Goal: Check status: Check status

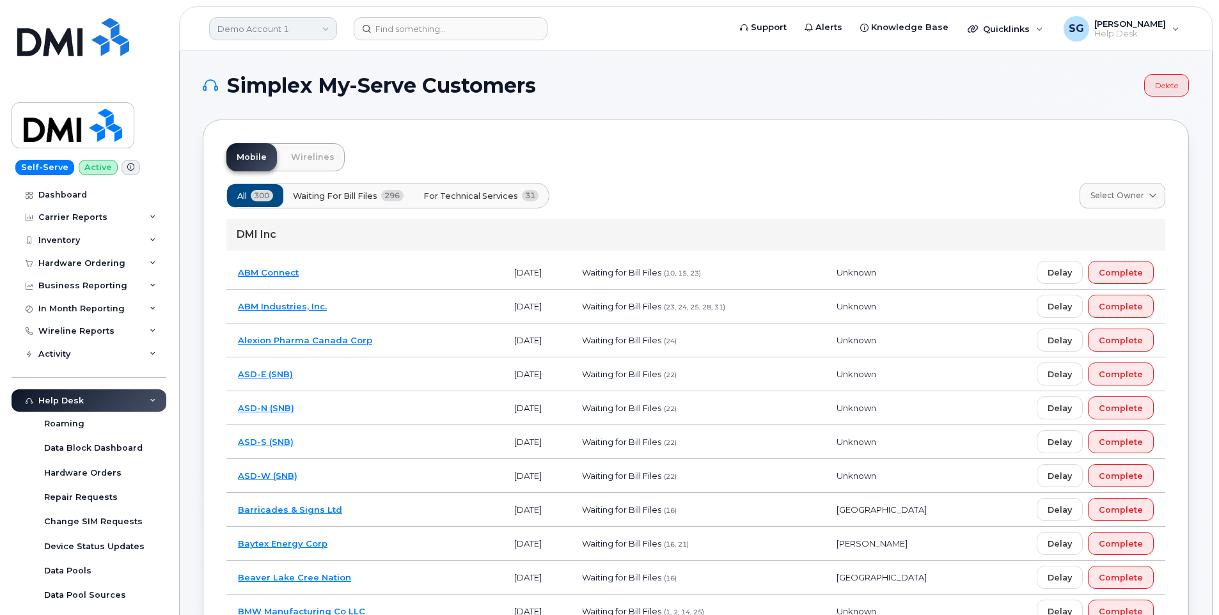
click at [268, 31] on link "Demo Account 1" at bounding box center [273, 28] width 128 height 23
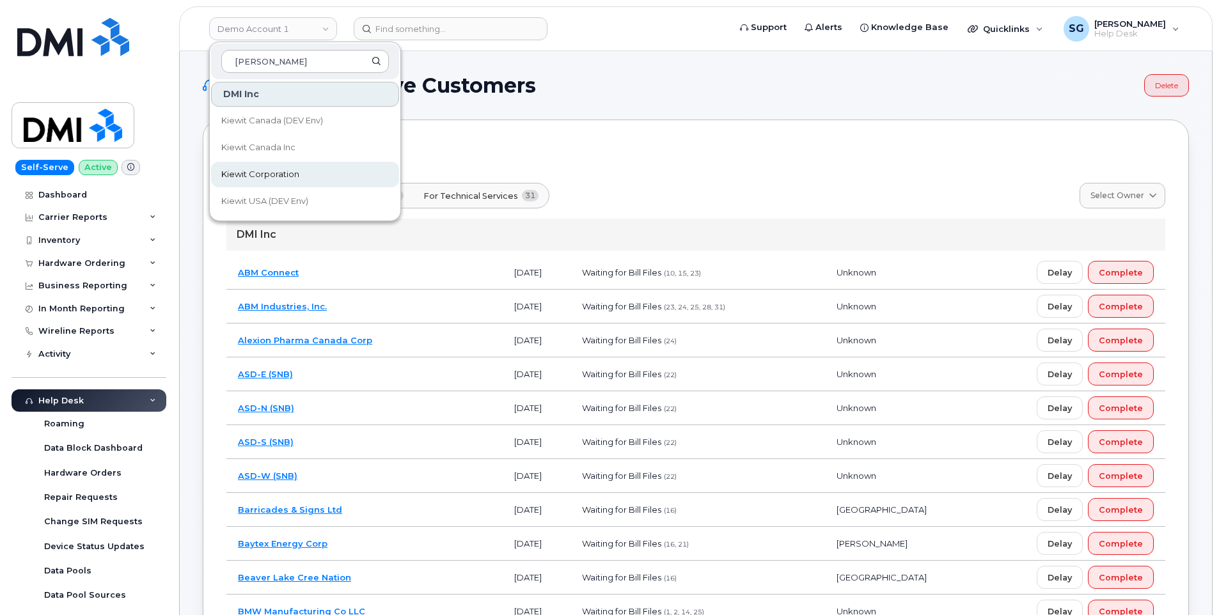
type input "kiewit"
drag, startPoint x: 293, startPoint y: 170, endPoint x: 608, endPoint y: 192, distance: 315.5
click at [293, 170] on span "Kiewit Corporation" at bounding box center [260, 174] width 78 height 13
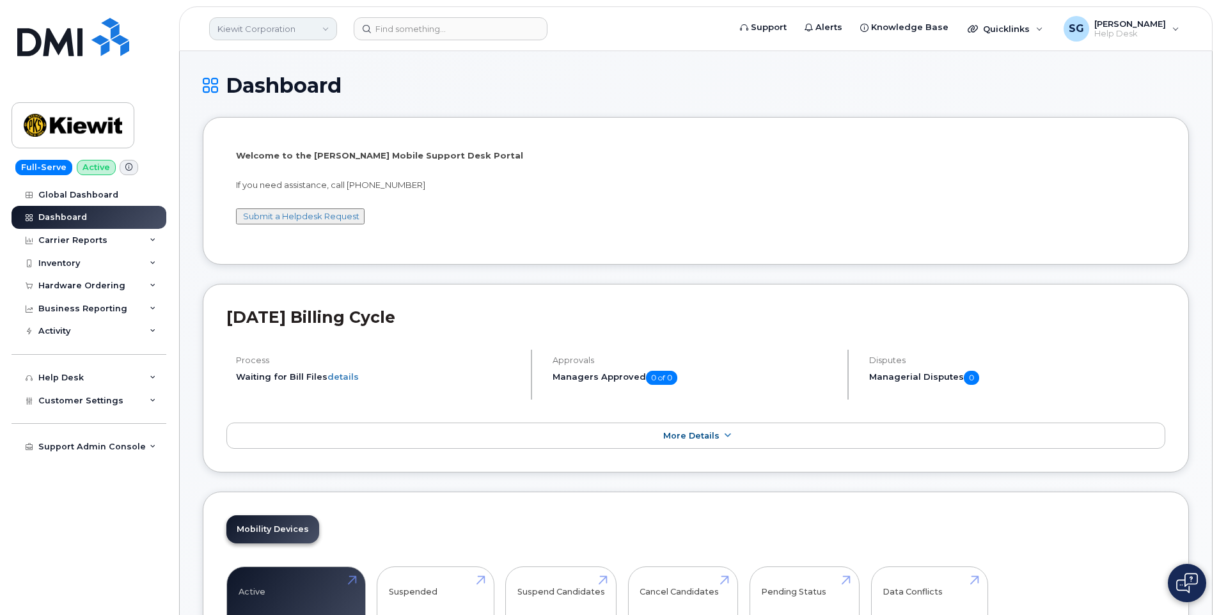
click at [282, 40] on div "Kiewit Corporation" at bounding box center [273, 29] width 141 height 26
click at [281, 33] on link "Kiewit Corporation" at bounding box center [273, 28] width 128 height 23
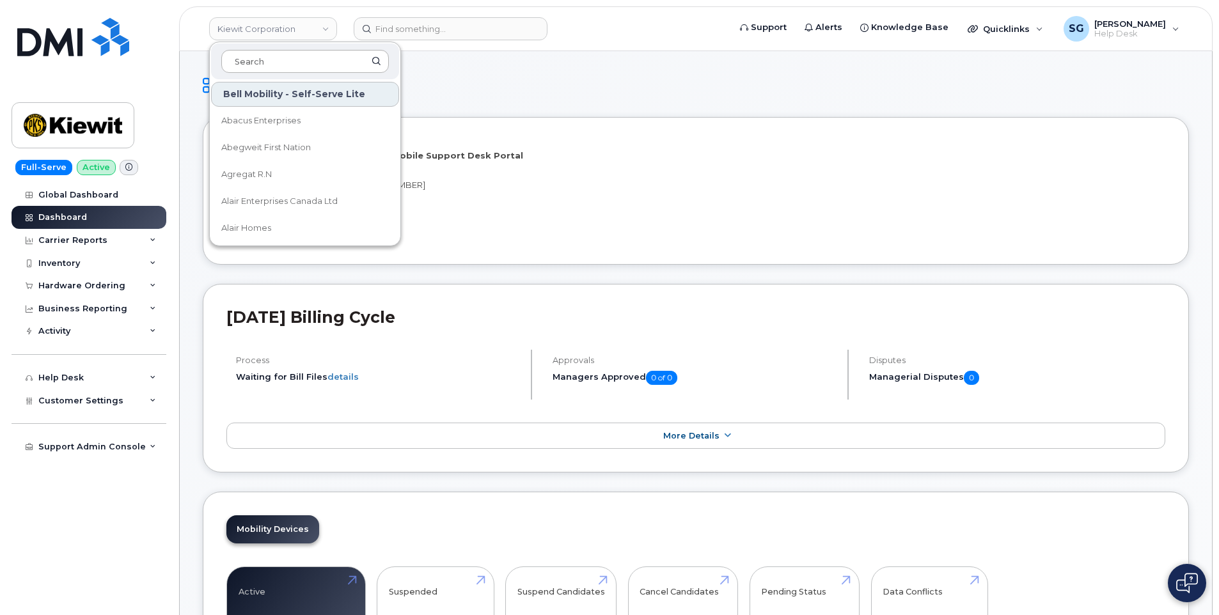
click at [294, 70] on input at bounding box center [305, 61] width 168 height 23
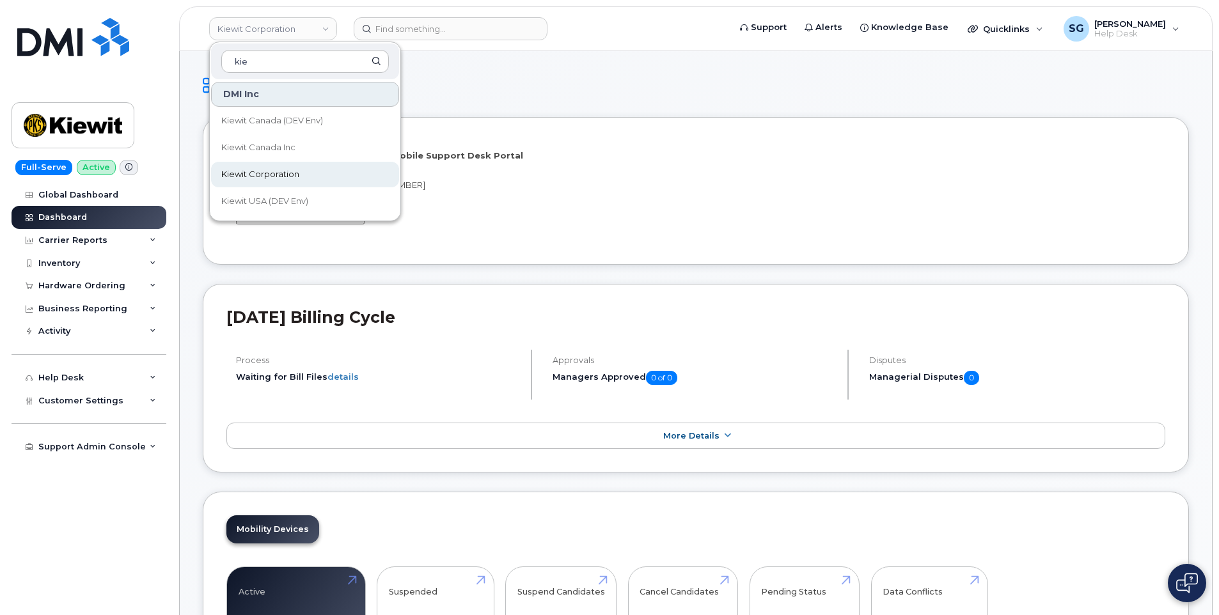
type input "kie"
click at [290, 174] on span "Kiewit Corporation" at bounding box center [260, 174] width 78 height 13
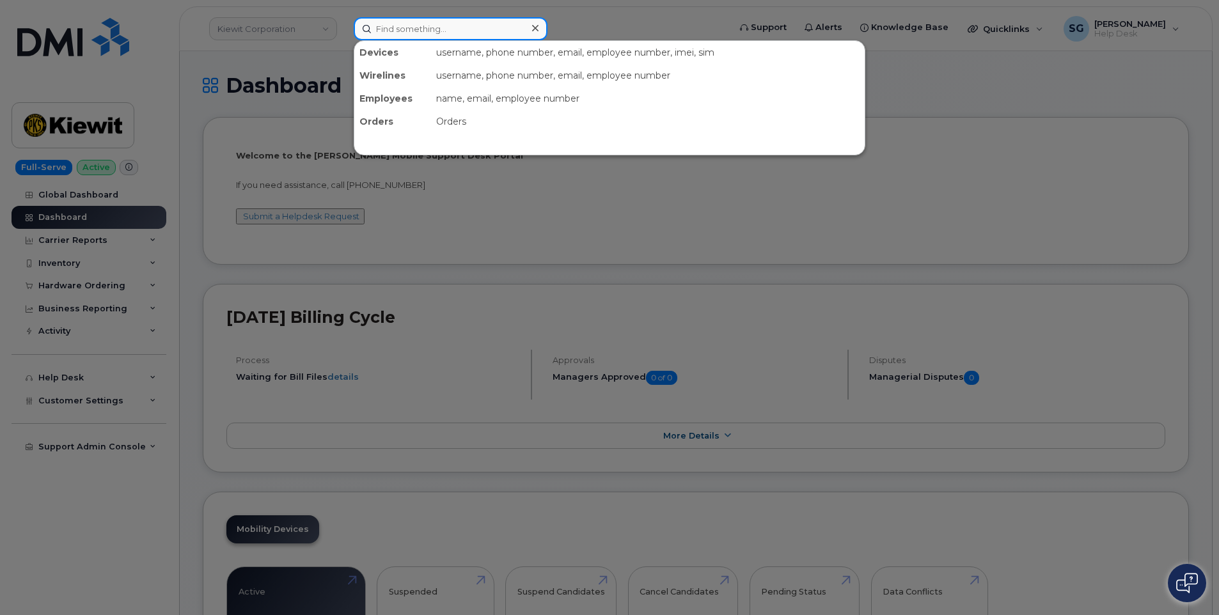
click at [402, 31] on input at bounding box center [451, 28] width 194 height 23
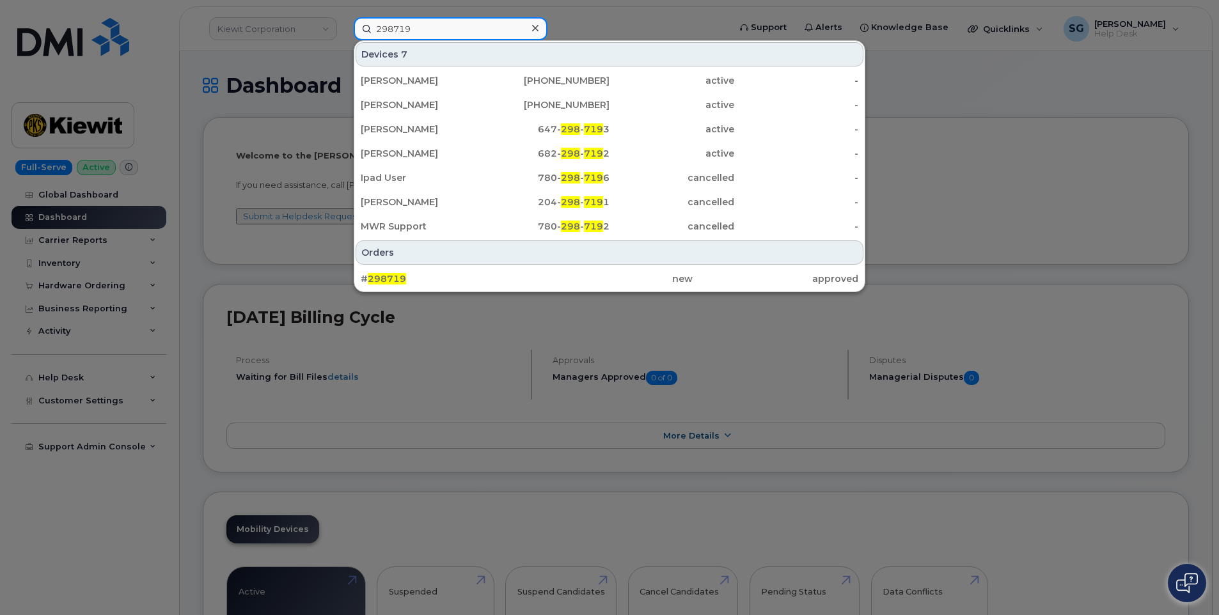
type input "298719"
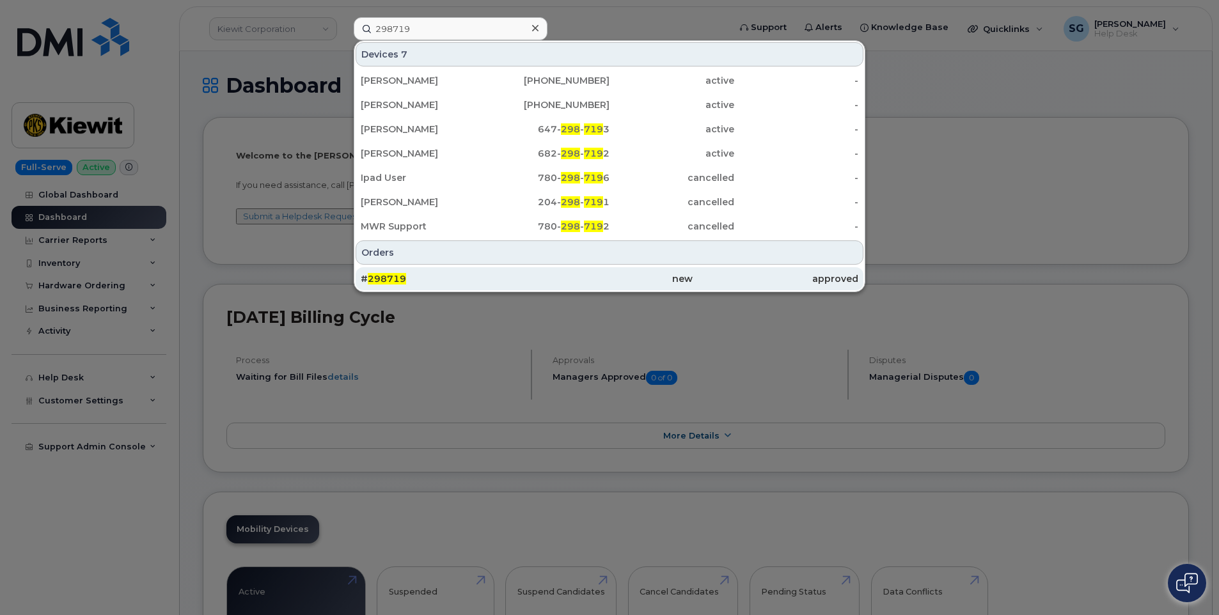
click at [562, 272] on div "new" at bounding box center [609, 278] width 166 height 23
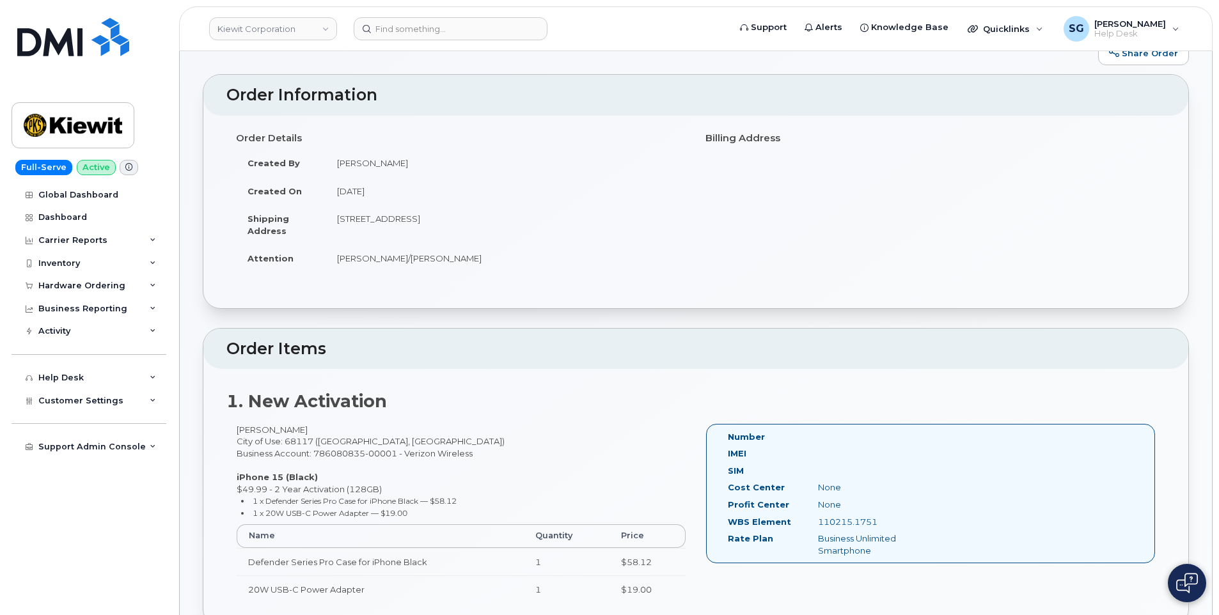
scroll to position [64, 0]
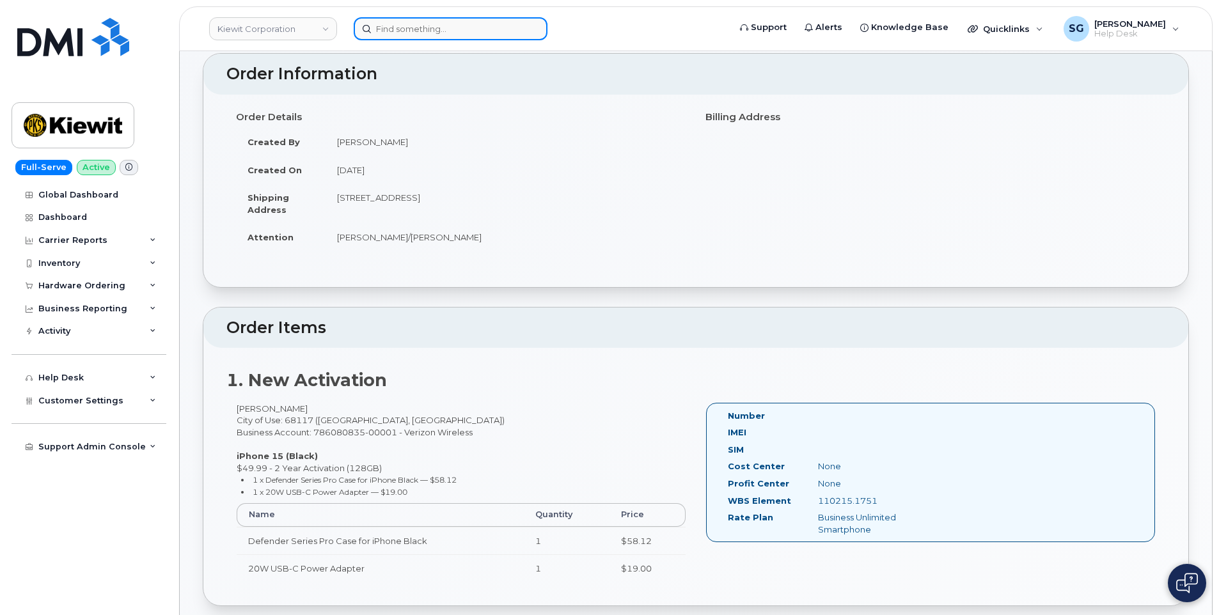
click at [438, 34] on input at bounding box center [451, 28] width 194 height 23
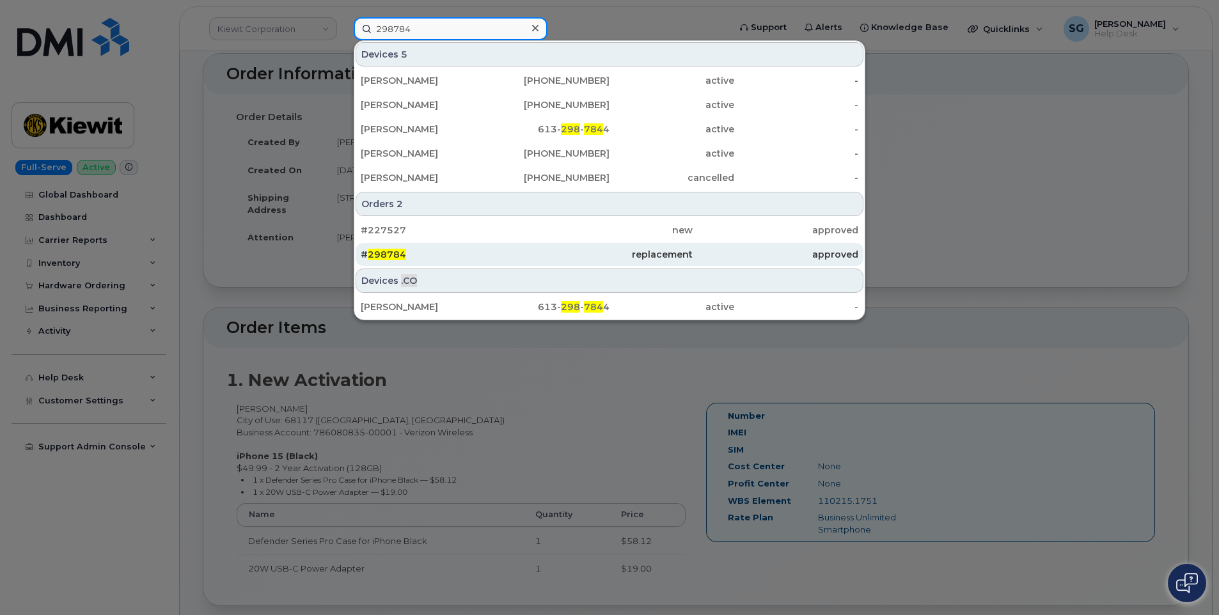
type input "298784"
click at [455, 259] on div "# 298784" at bounding box center [444, 254] width 166 height 13
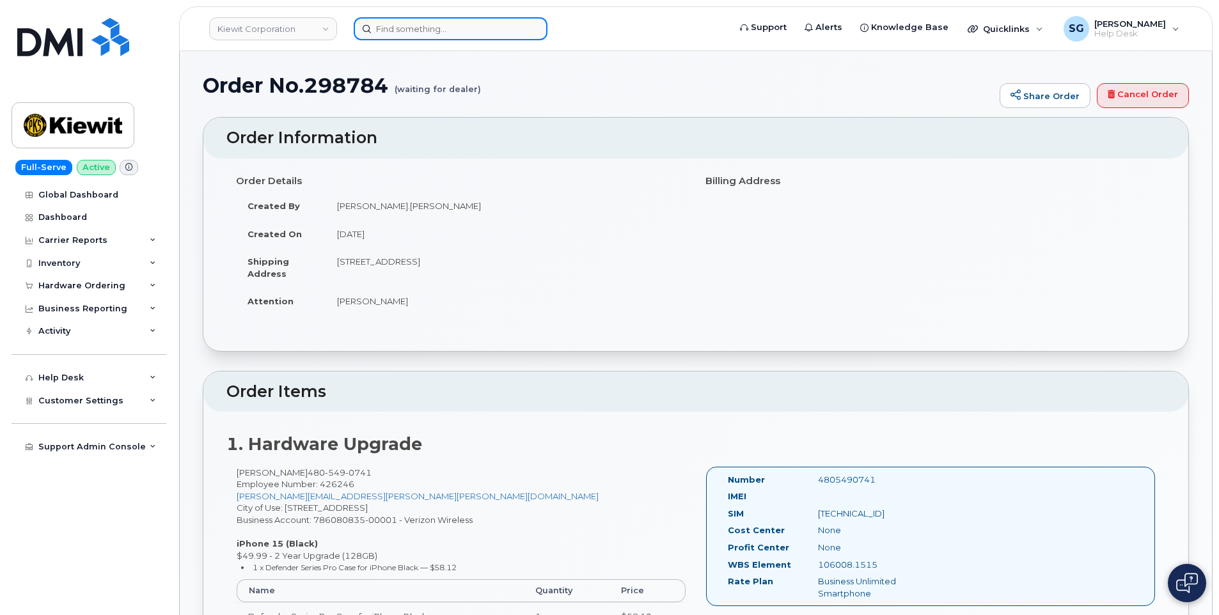
click at [437, 29] on input at bounding box center [451, 28] width 194 height 23
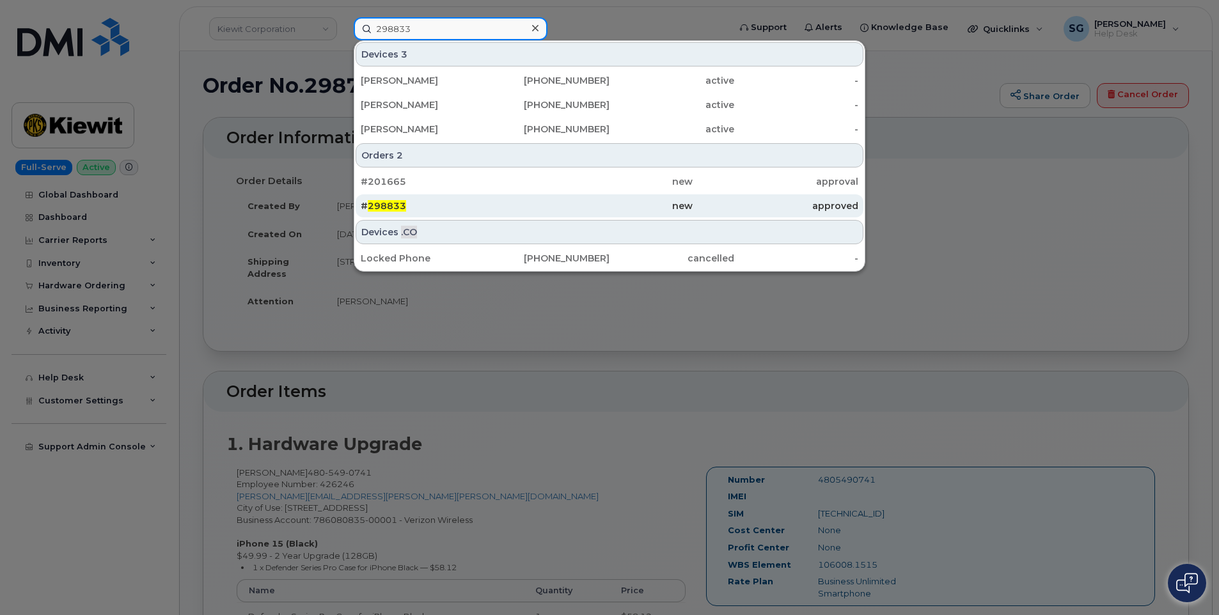
type input "298833"
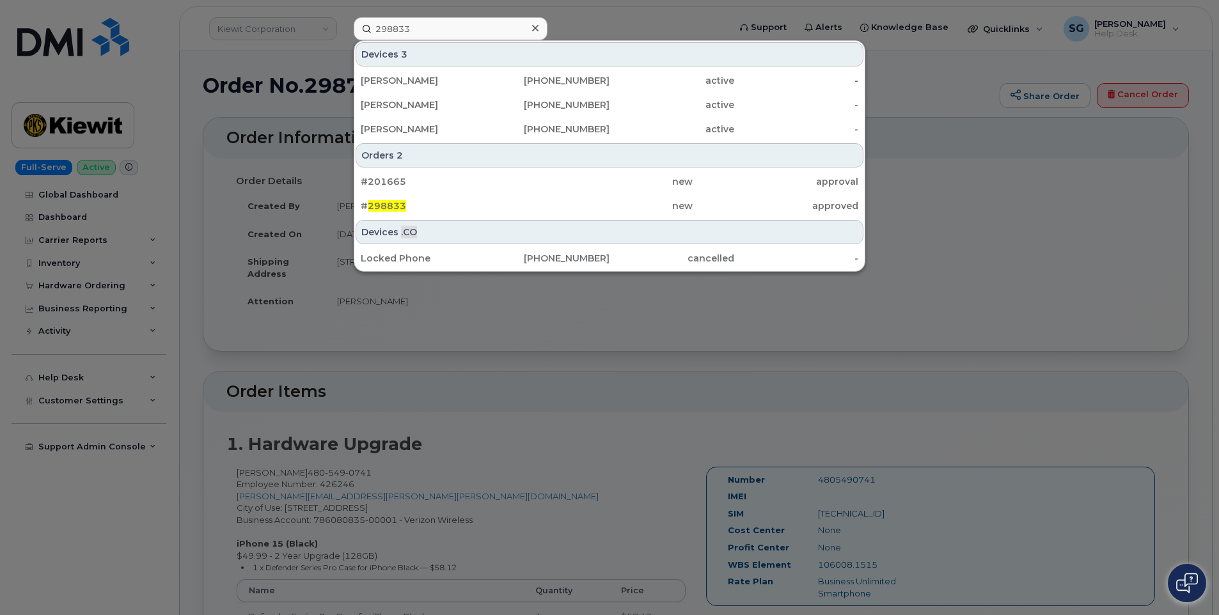
drag, startPoint x: 438, startPoint y: 203, endPoint x: 374, endPoint y: 228, distance: 68.1
click at [438, 203] on div "# 298833" at bounding box center [444, 206] width 166 height 13
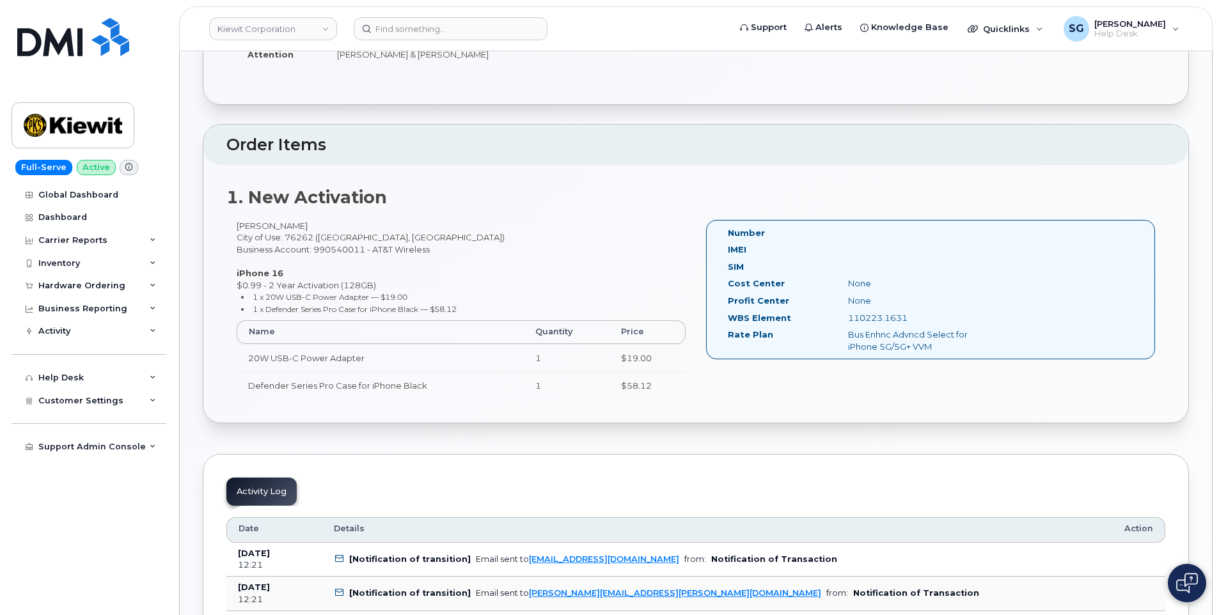
scroll to position [256, 0]
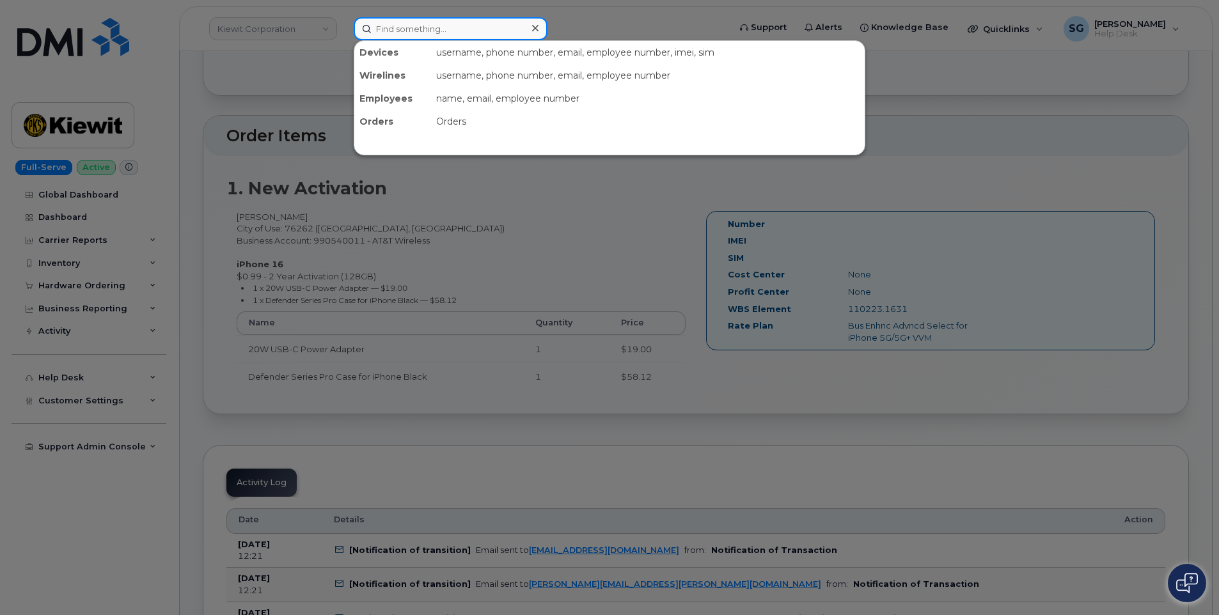
click at [441, 33] on input at bounding box center [451, 28] width 194 height 23
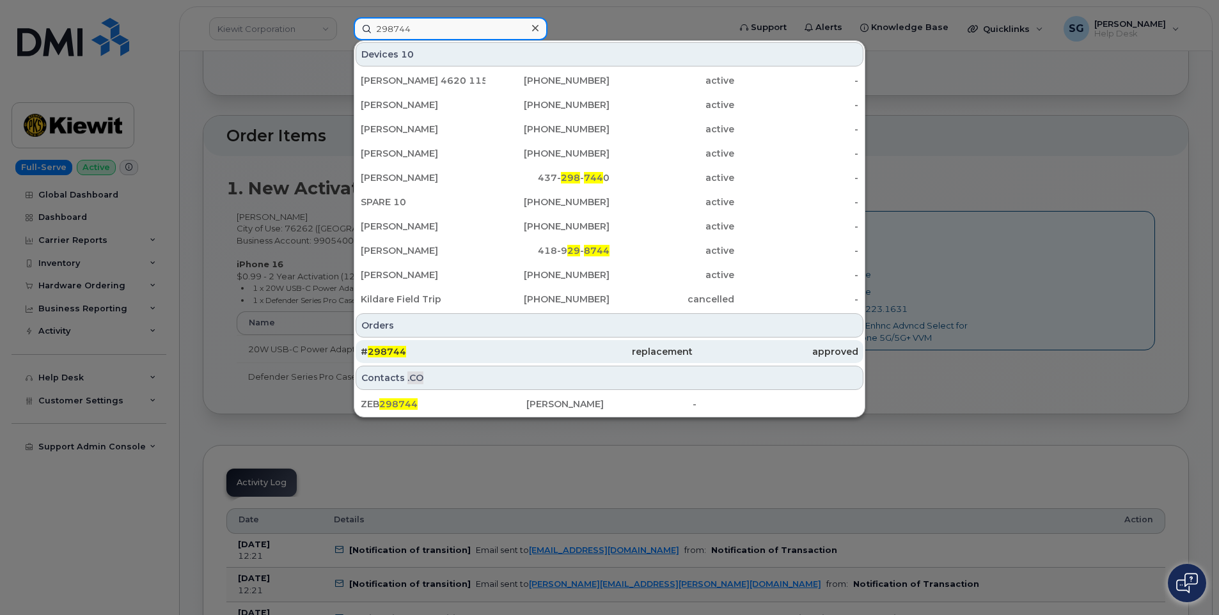
type input "298744"
click at [477, 356] on div "# 298744" at bounding box center [444, 351] width 166 height 13
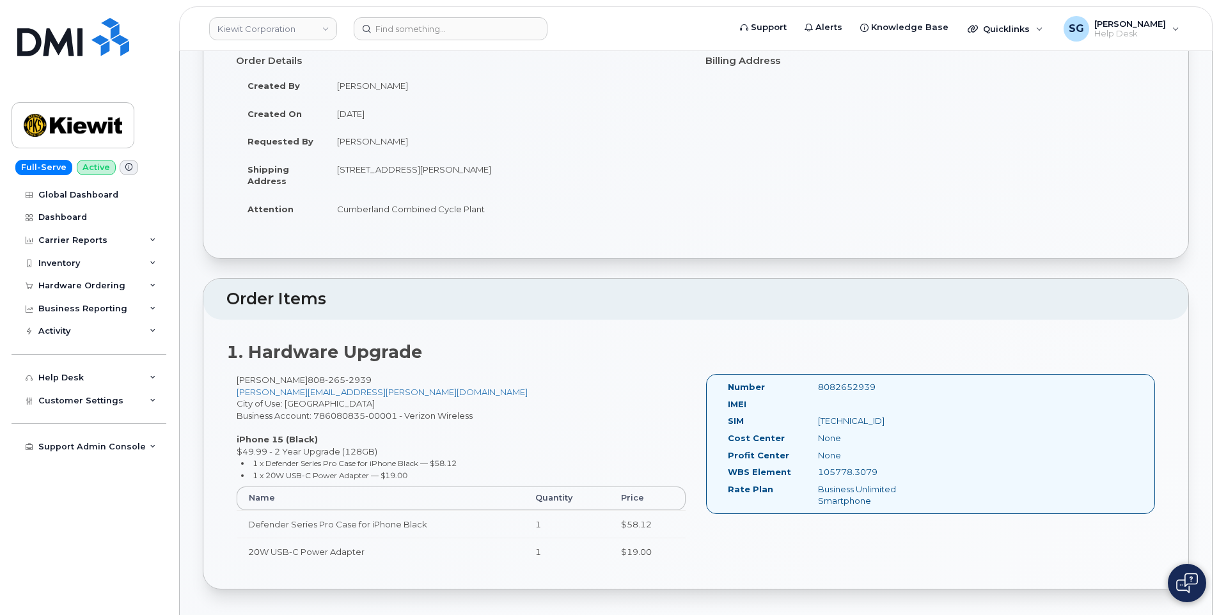
scroll to position [256, 0]
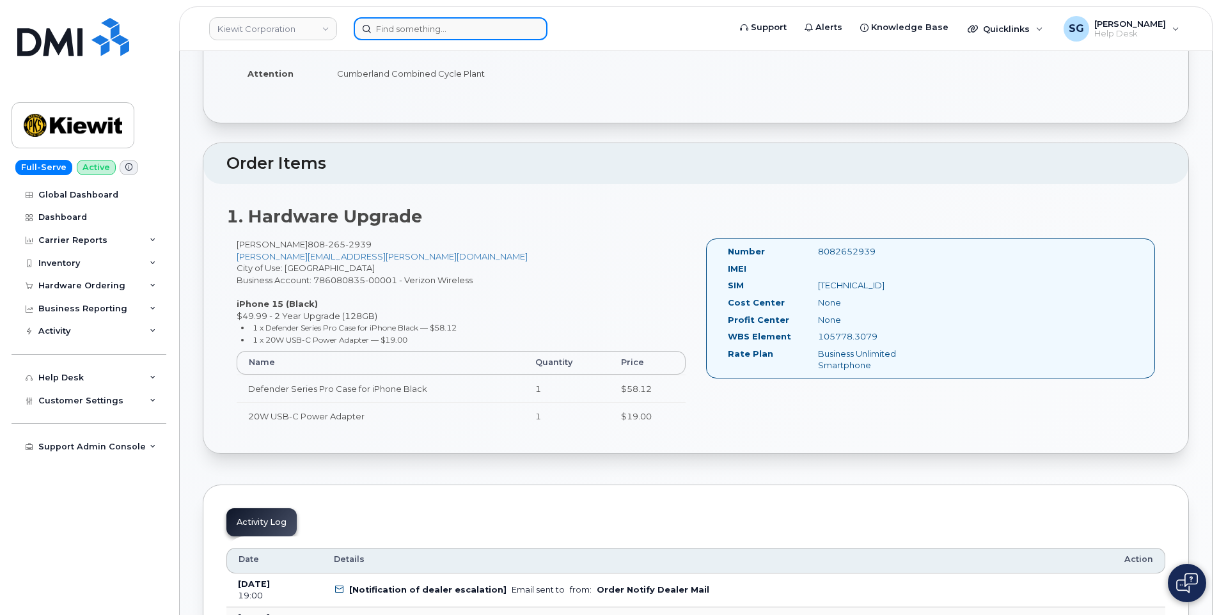
click at [407, 22] on input at bounding box center [451, 28] width 194 height 23
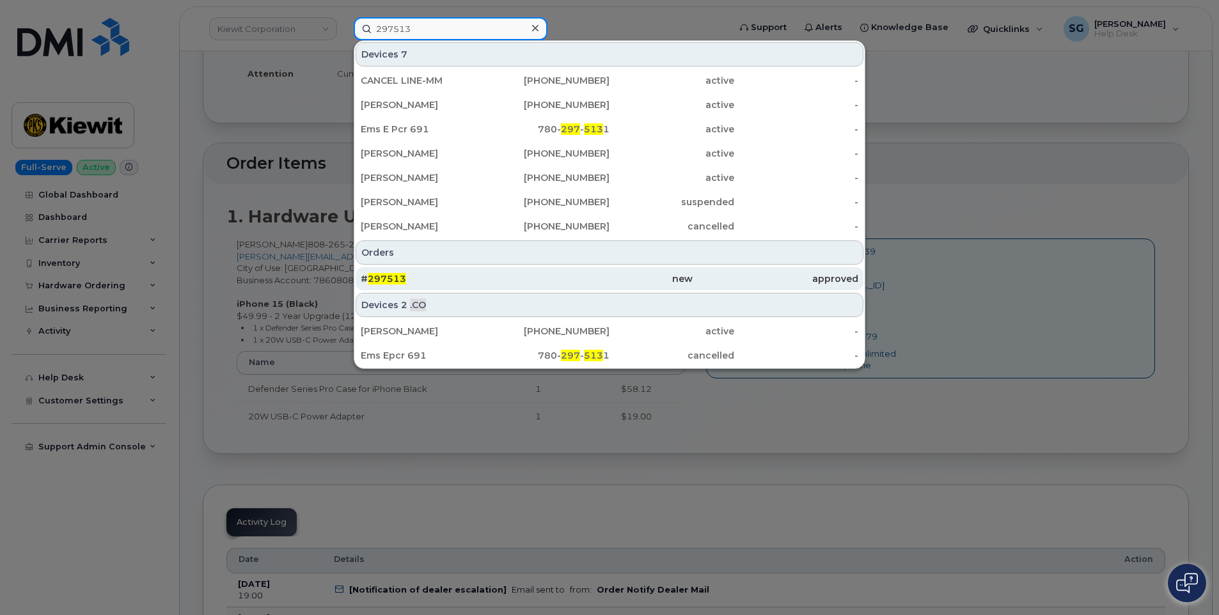
type input "297513"
click at [526, 268] on div "# 297513" at bounding box center [609, 278] width 166 height 23
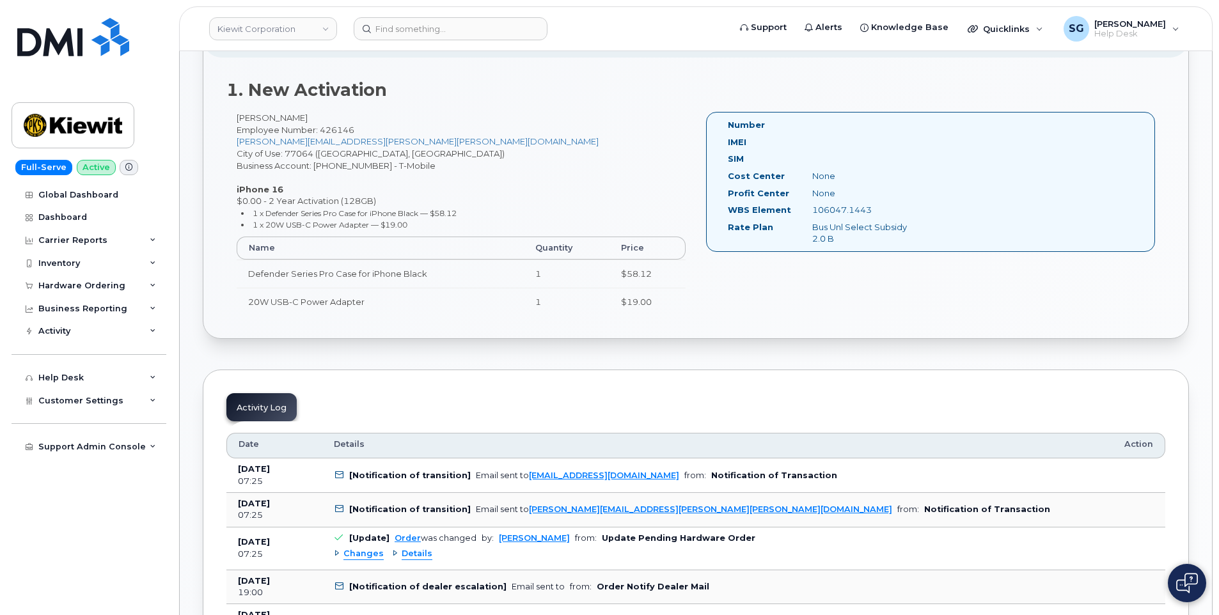
scroll to position [384, 0]
click at [441, 29] on input at bounding box center [451, 28] width 194 height 23
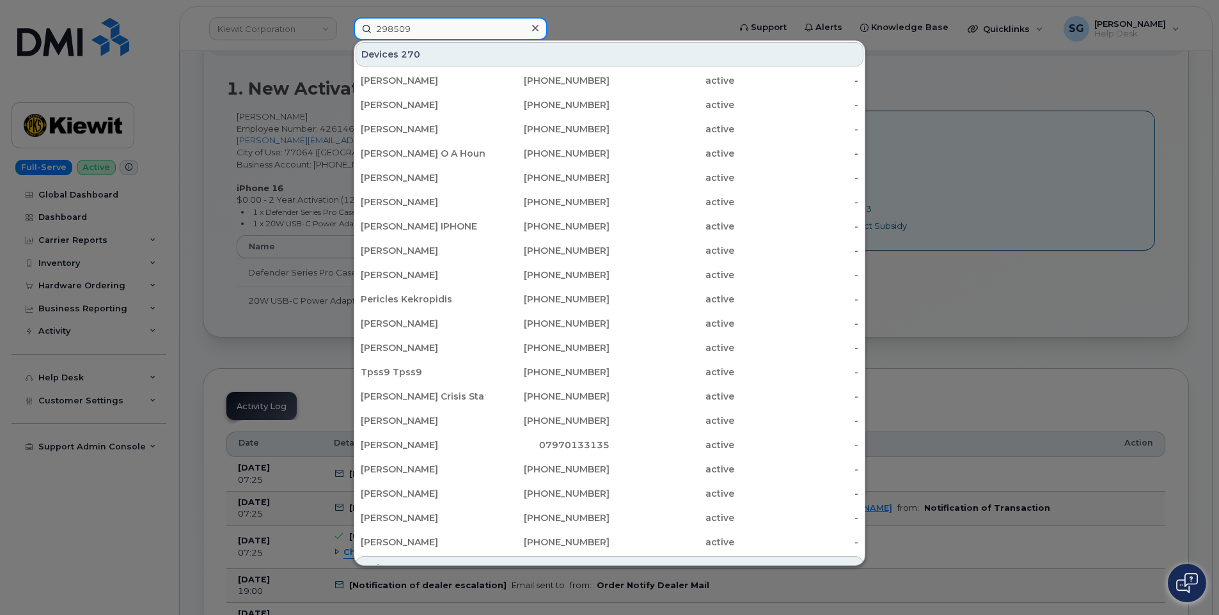
click at [436, 31] on input "298509" at bounding box center [451, 28] width 194 height 23
type input "298509"
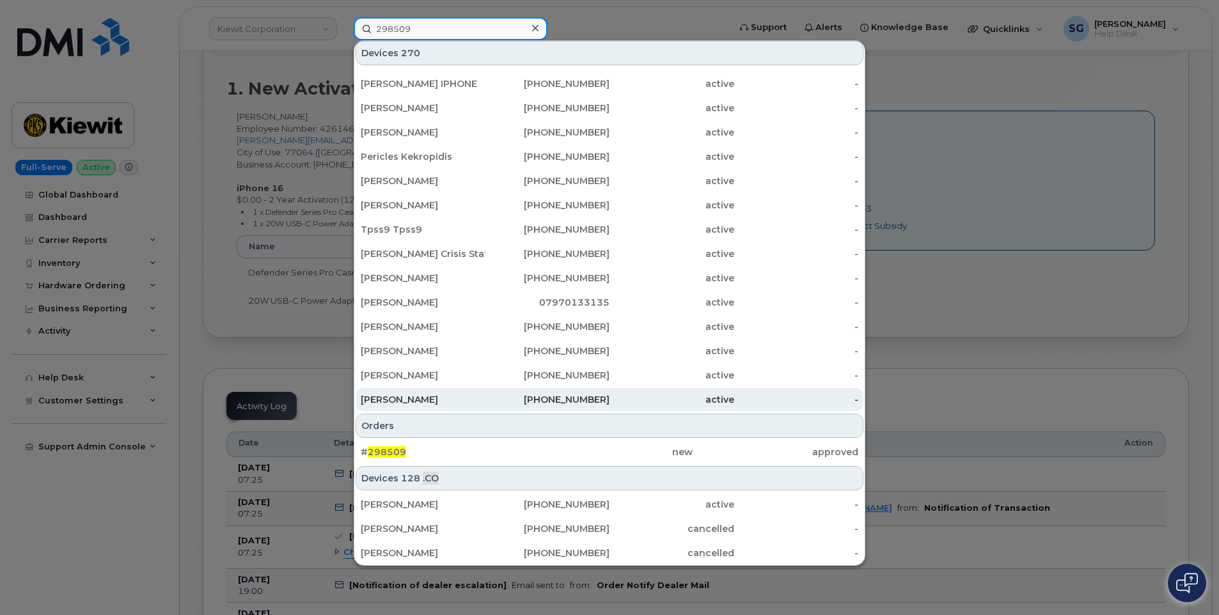
scroll to position [143, 0]
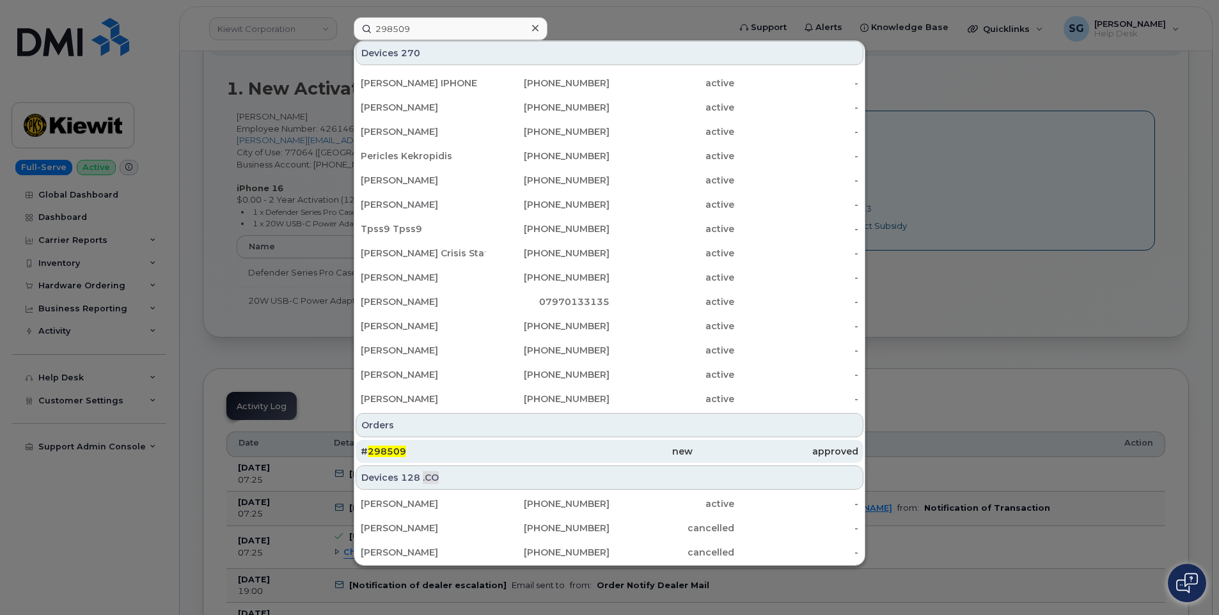
drag, startPoint x: 490, startPoint y: 447, endPoint x: 489, endPoint y: 454, distance: 7.2
click at [490, 447] on div "# 298509" at bounding box center [444, 451] width 166 height 13
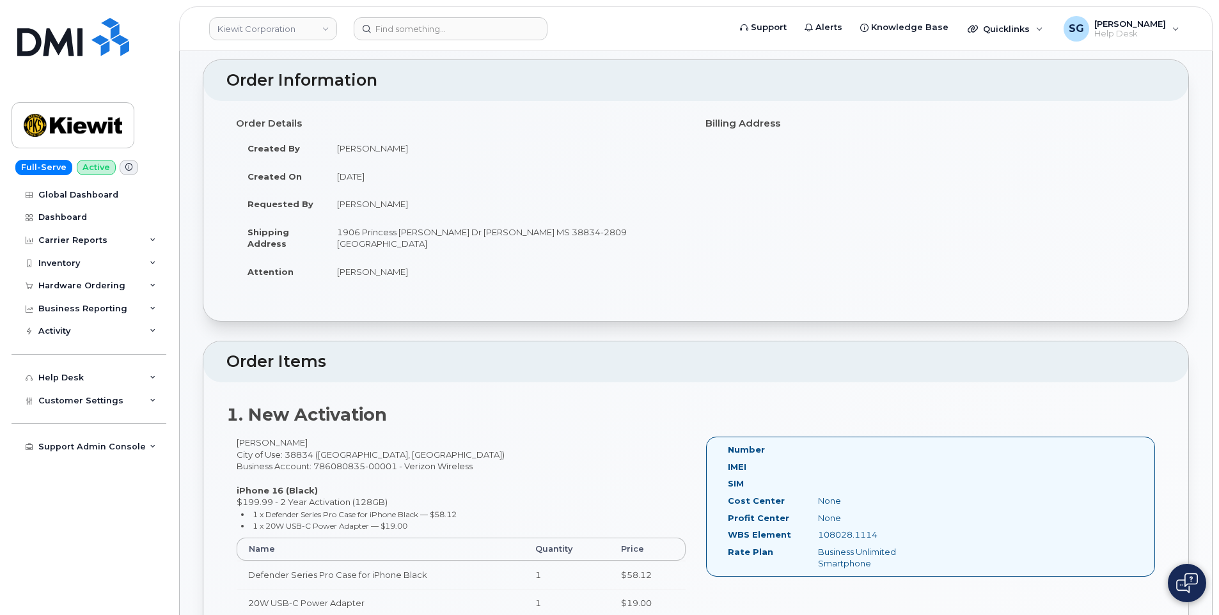
scroll to position [128, 0]
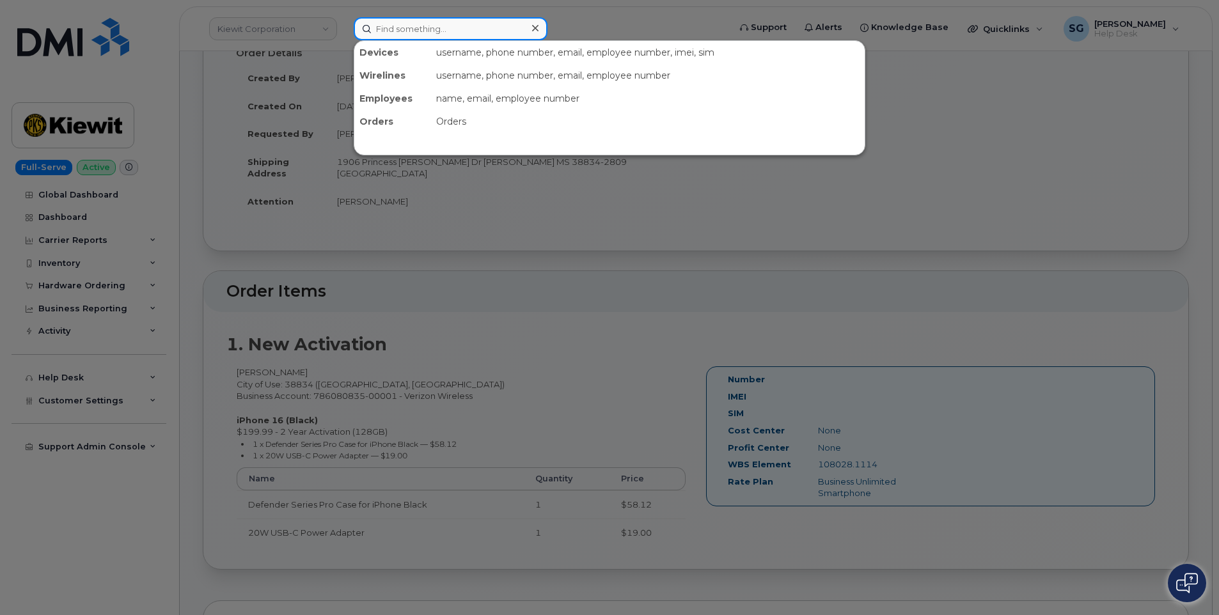
click at [510, 20] on input at bounding box center [451, 28] width 194 height 23
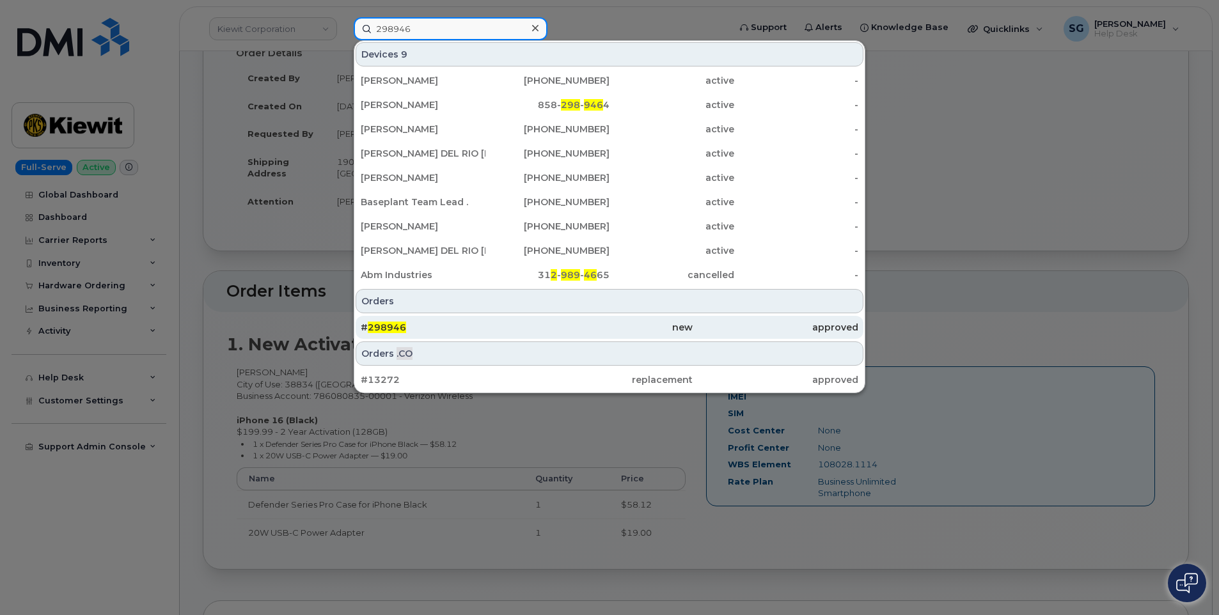
type input "298946"
drag, startPoint x: 446, startPoint y: 322, endPoint x: 431, endPoint y: 323, distance: 14.8
click at [444, 322] on div "# 298946" at bounding box center [444, 327] width 166 height 13
click at [573, 326] on div "new" at bounding box center [609, 327] width 166 height 13
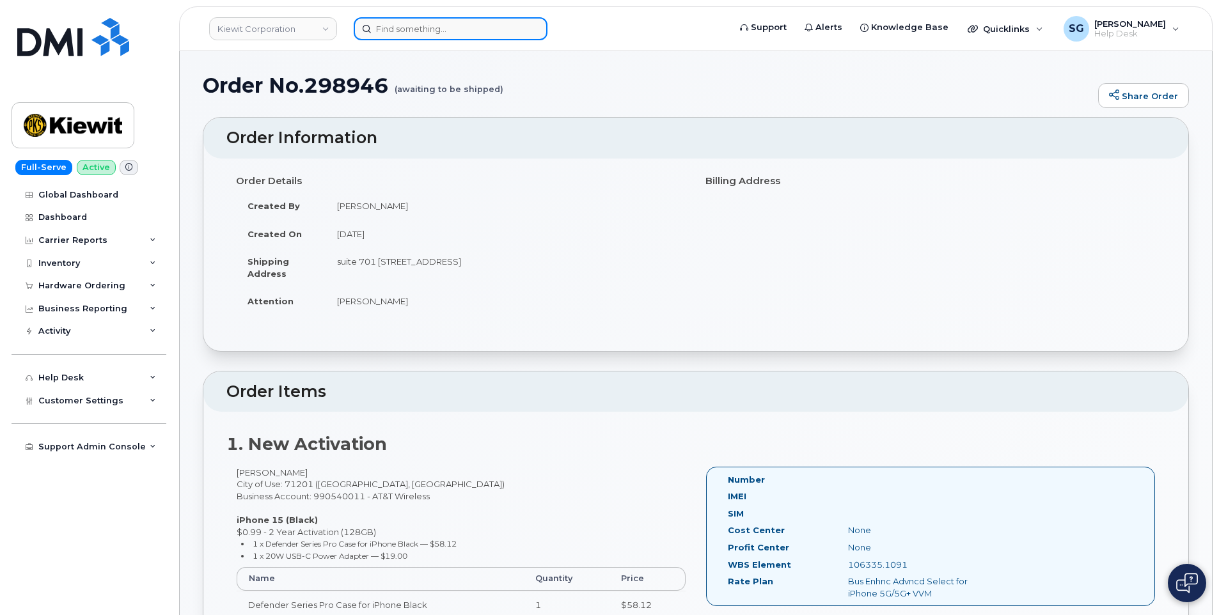
click at [424, 24] on input at bounding box center [451, 28] width 194 height 23
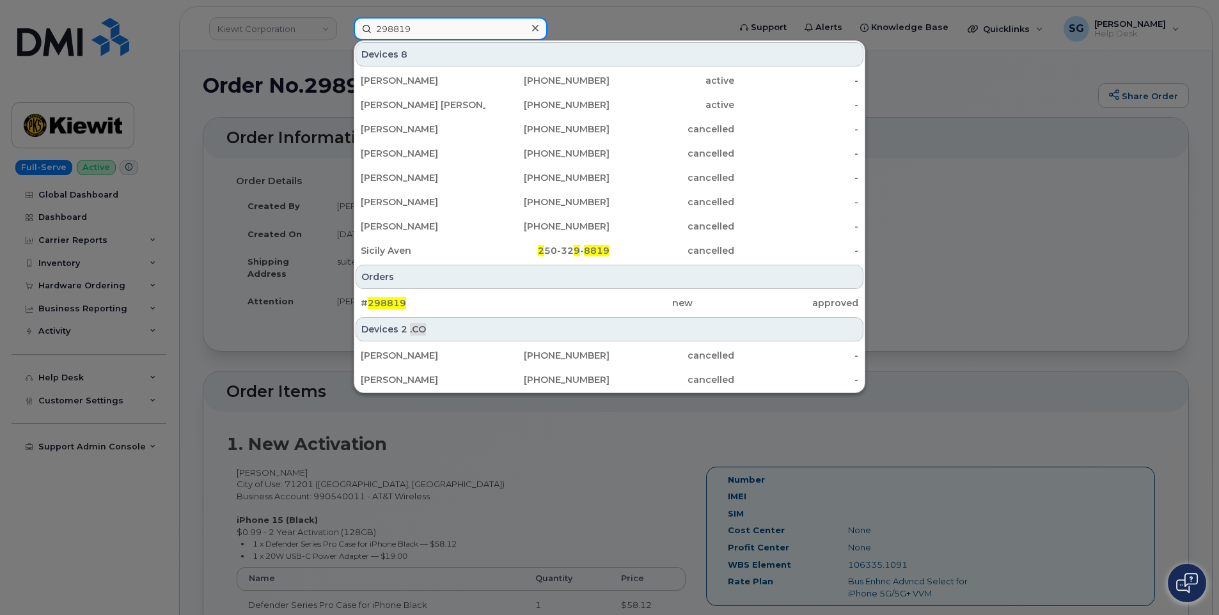
type input "298819"
click at [411, 301] on div "# 298819" at bounding box center [444, 303] width 166 height 13
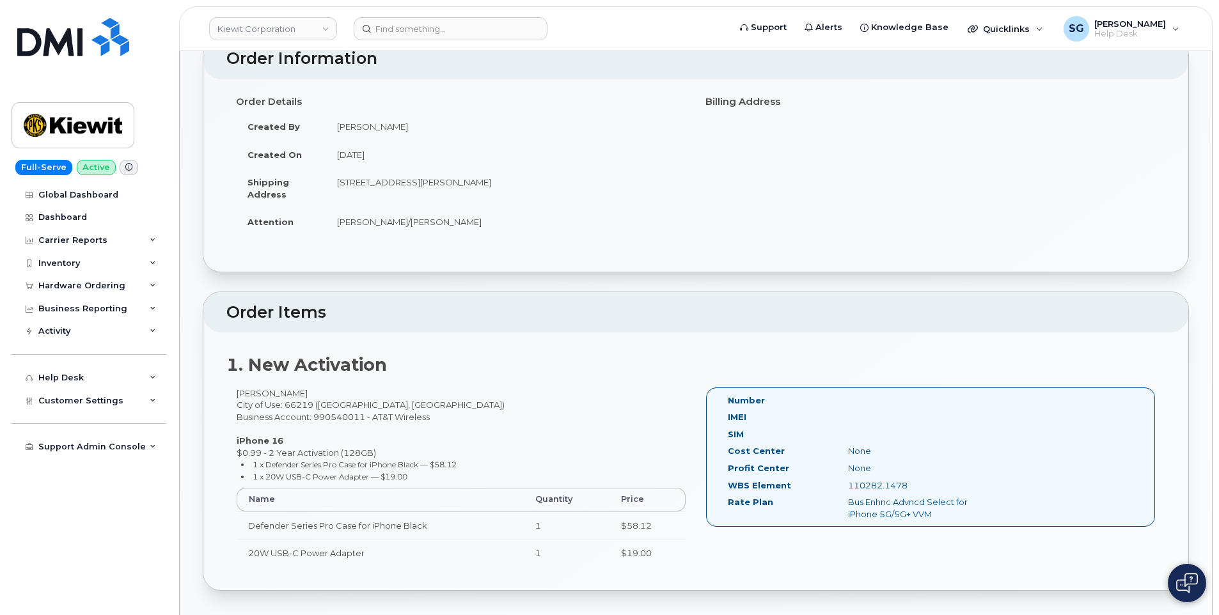
scroll to position [192, 0]
